Goal: Task Accomplishment & Management: Use online tool/utility

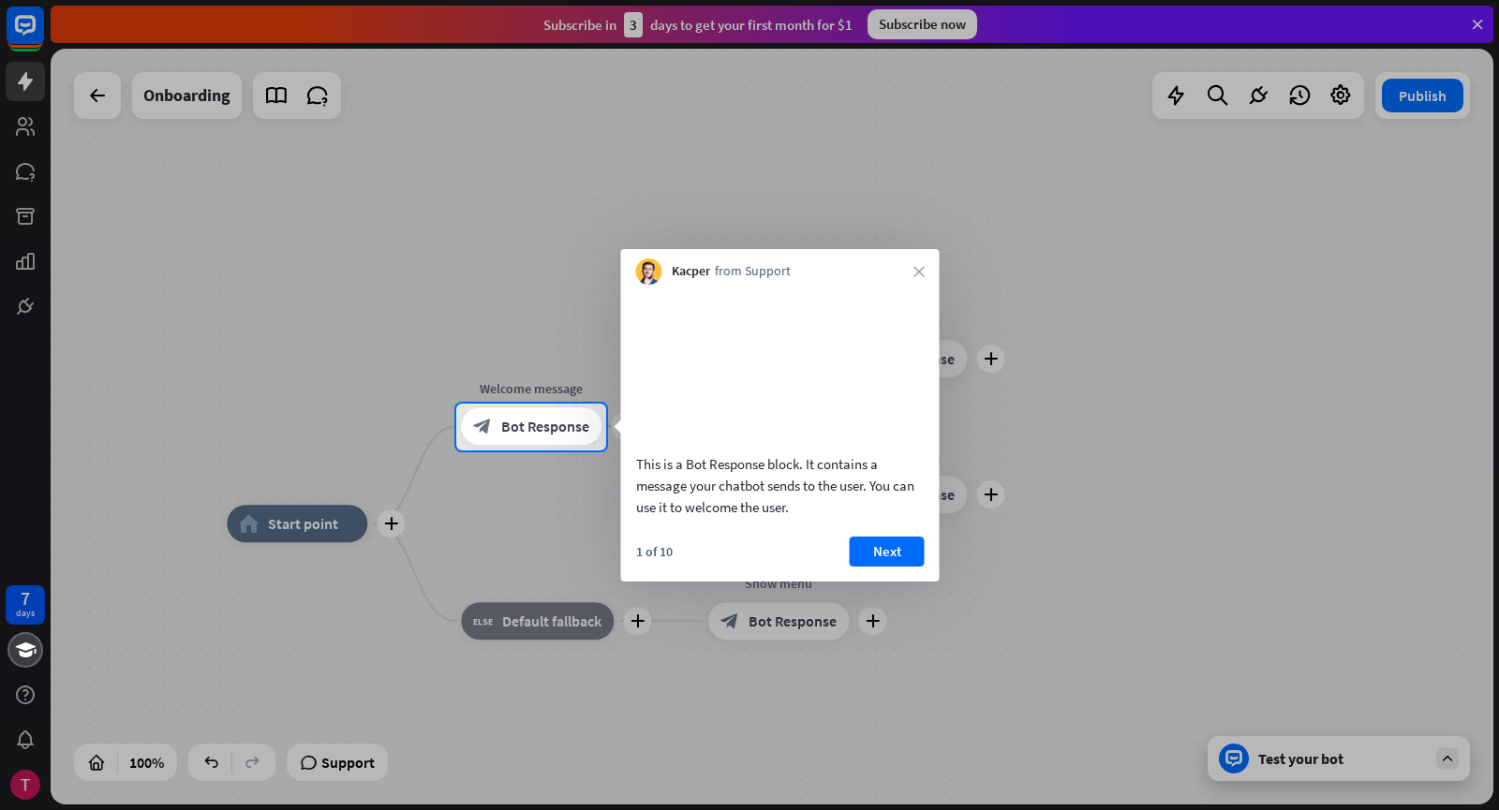
click at [912, 264] on div "Kacper from Support close" at bounding box center [780, 267] width 318 height 36
click at [918, 266] on icon "close" at bounding box center [918, 271] width 11 height 11
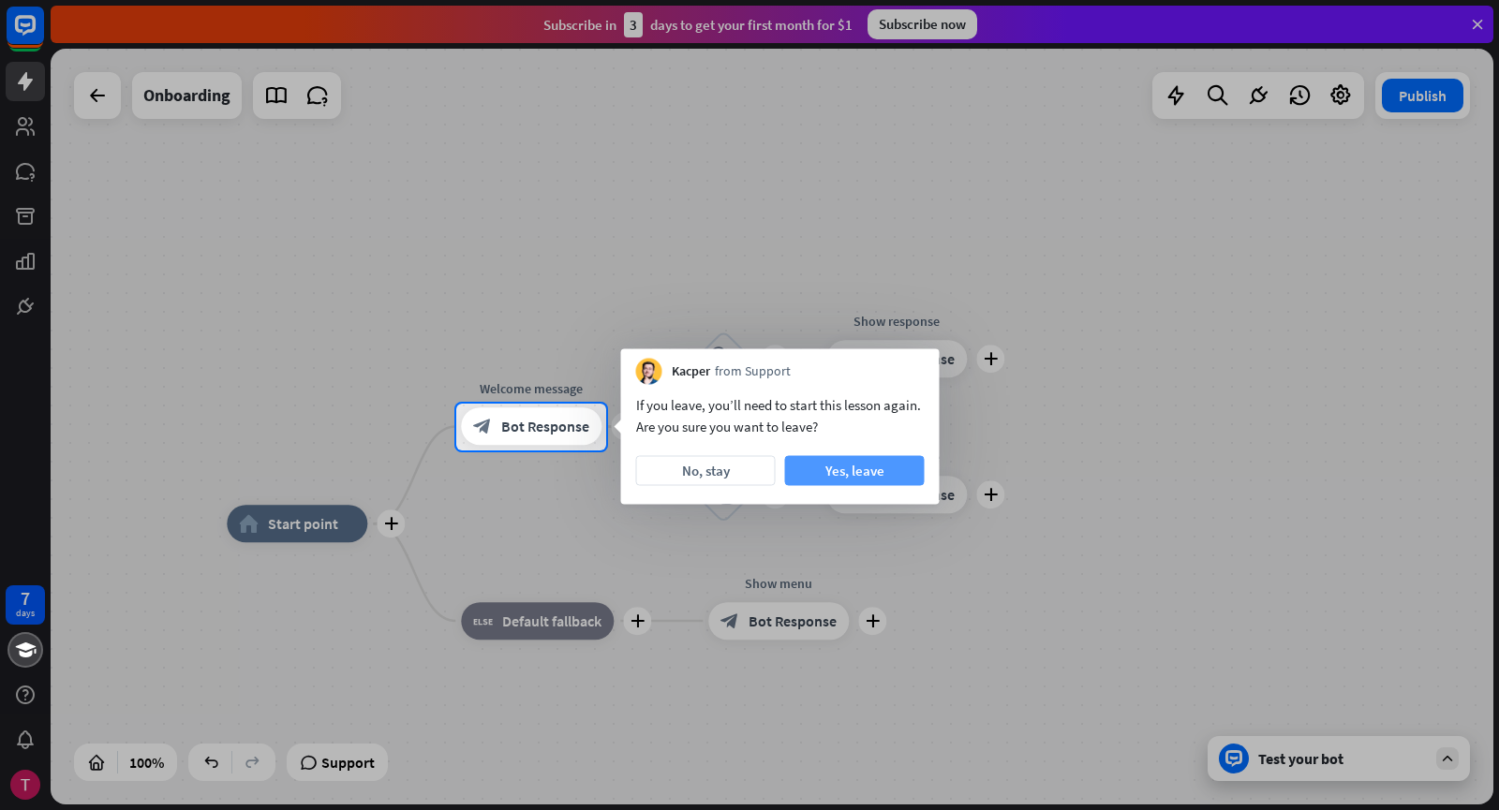
click at [858, 472] on button "Yes, leave" at bounding box center [855, 471] width 140 height 30
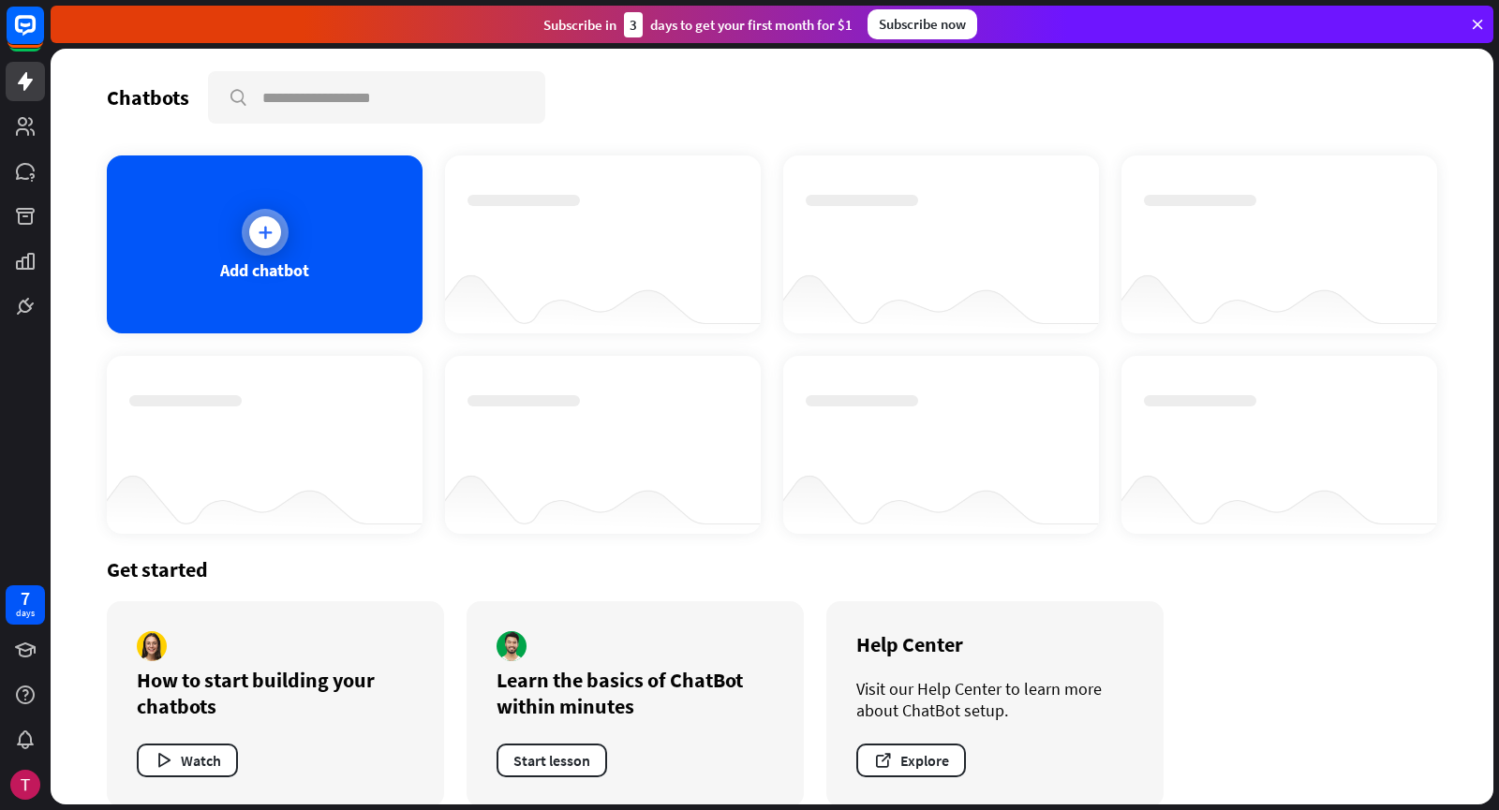
click at [272, 200] on div "Add chatbot" at bounding box center [265, 244] width 316 height 178
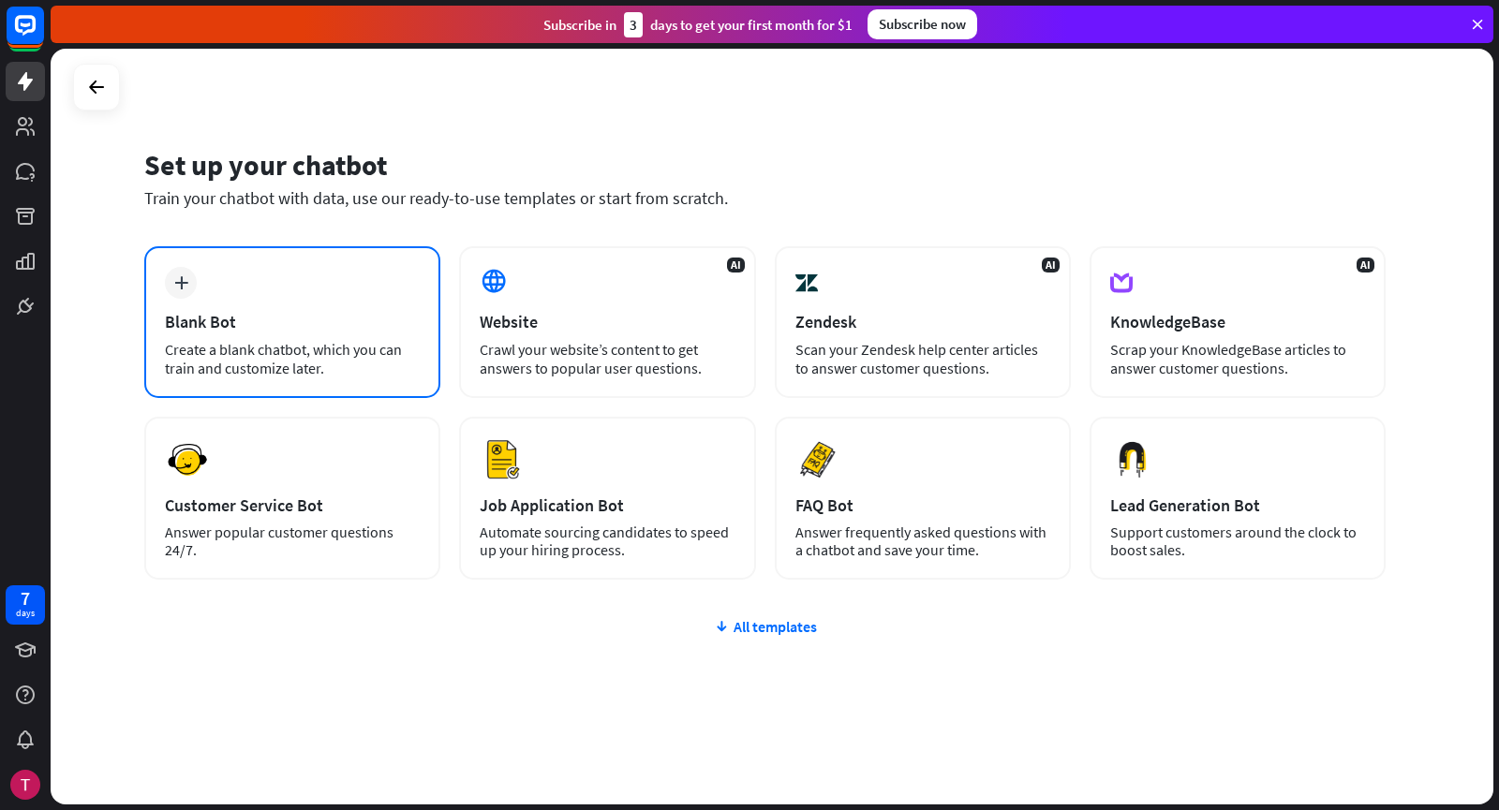
click at [325, 352] on div "Create a blank chatbot, which you can train and customize later." at bounding box center [292, 358] width 255 height 37
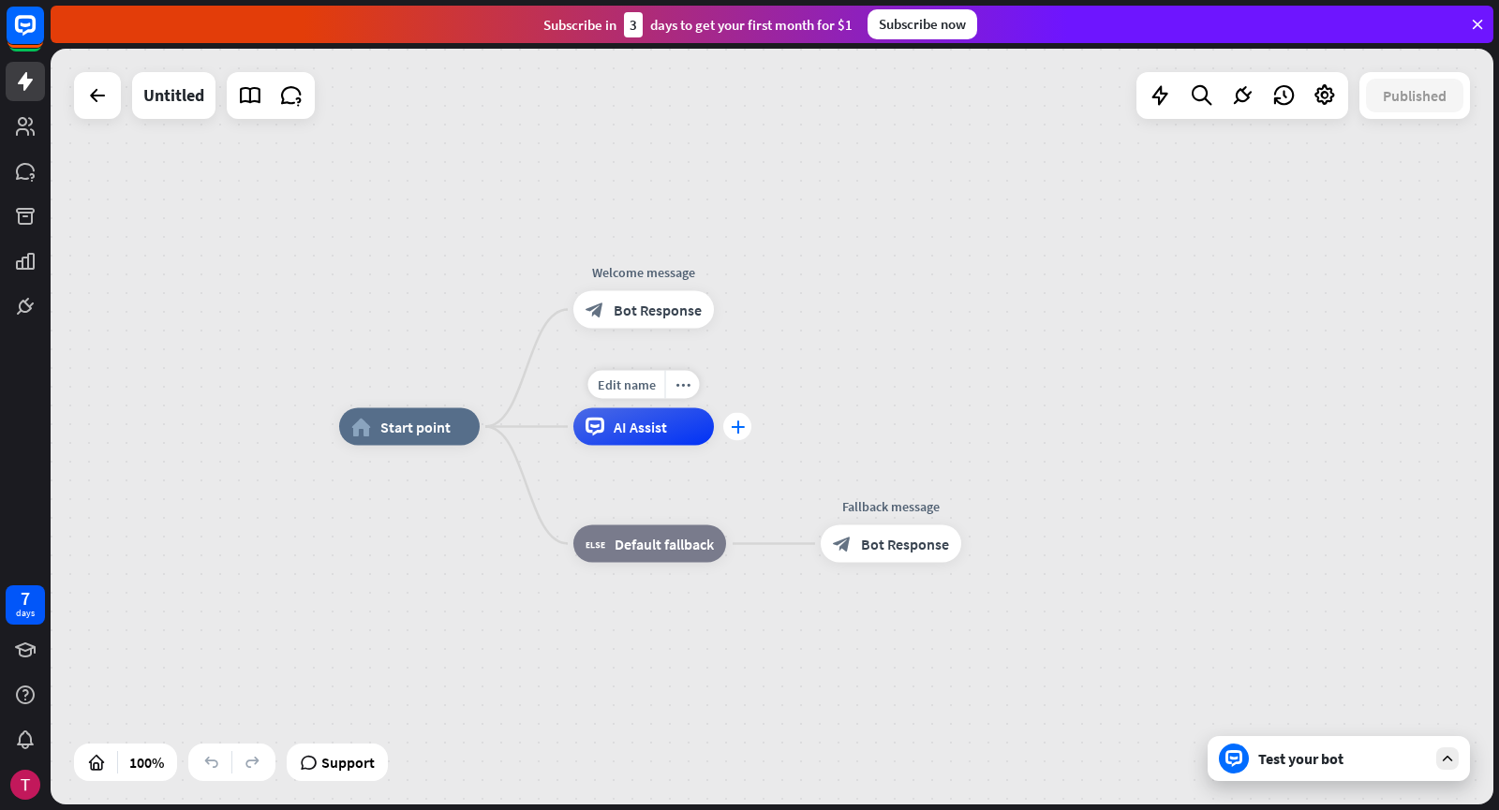
click at [732, 439] on div "plus" at bounding box center [737, 427] width 28 height 28
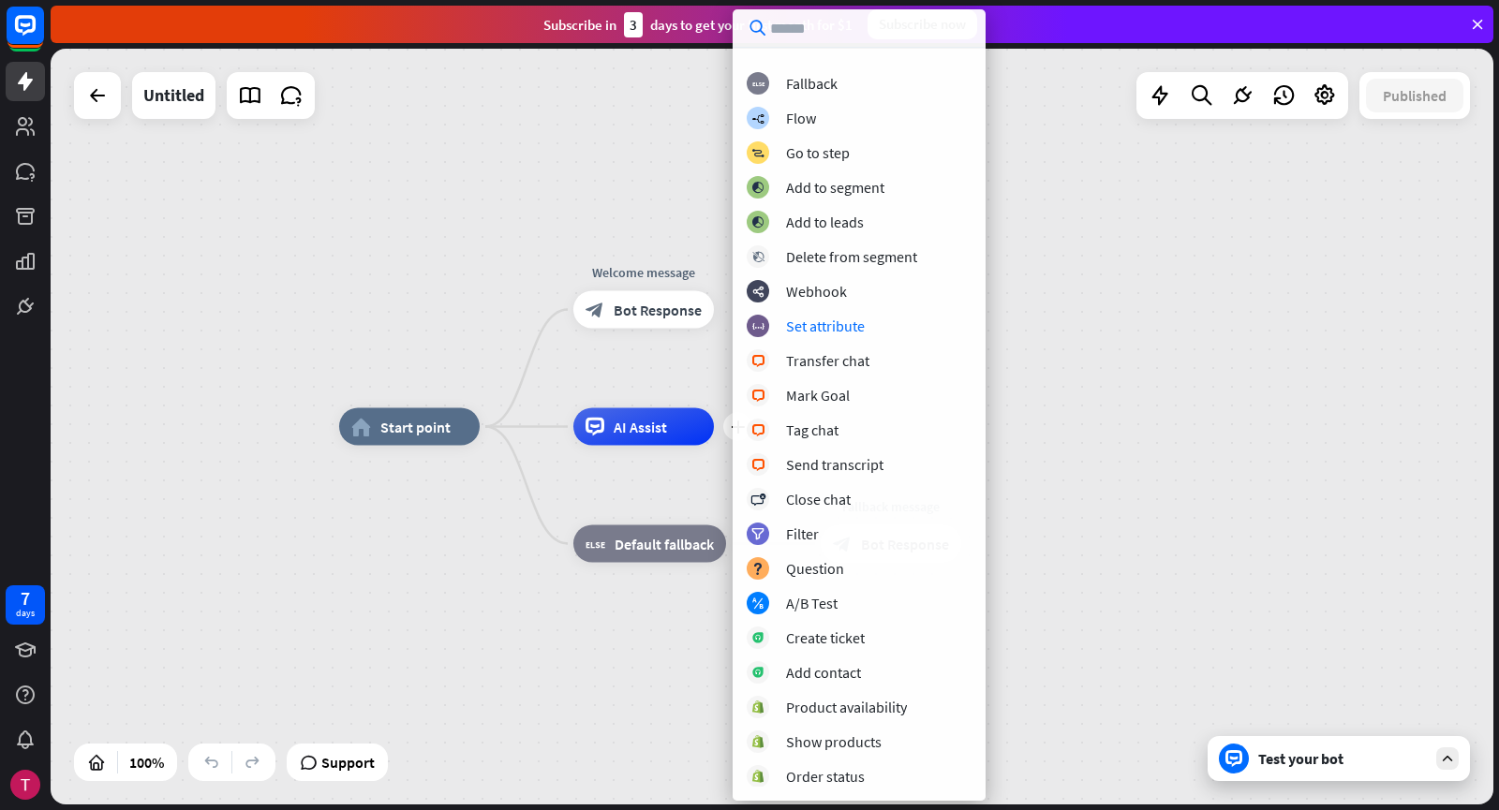
scroll to position [199, 0]
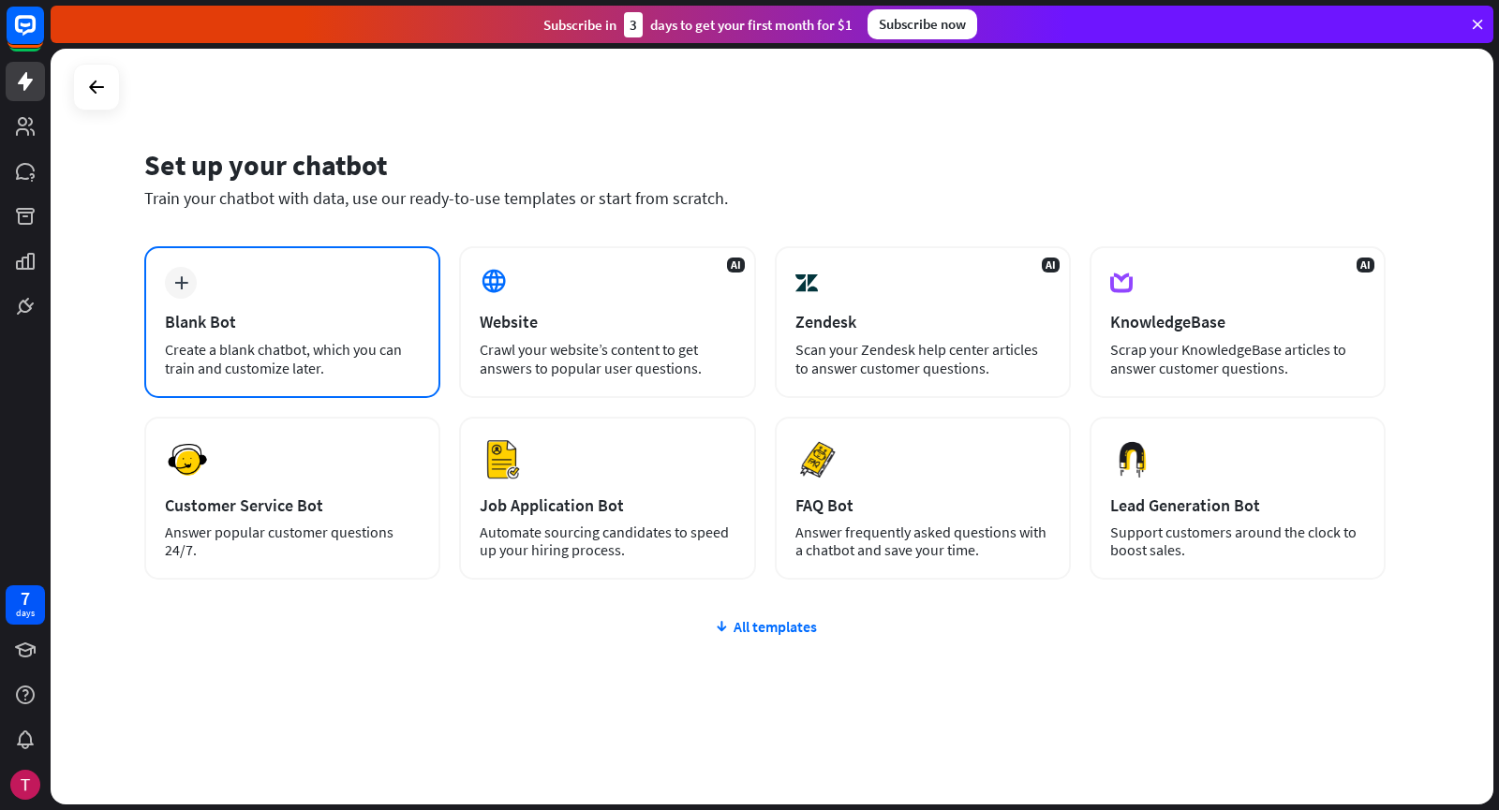
click at [286, 342] on div "Create a blank chatbot, which you can train and customize later." at bounding box center [292, 358] width 255 height 37
